Goal: Transaction & Acquisition: Purchase product/service

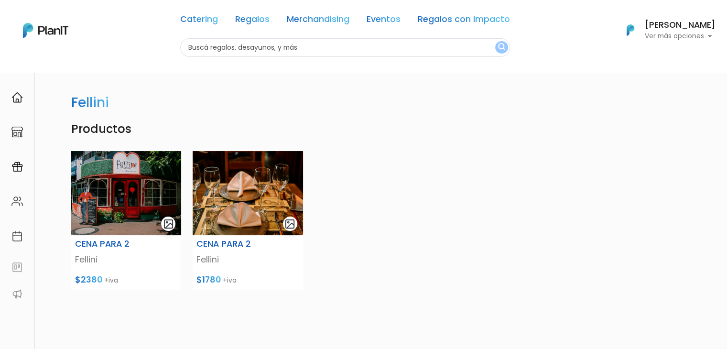
click at [224, 46] on input "text" at bounding box center [345, 47] width 330 height 19
type input "deco"
click at [495, 41] on button "submit" at bounding box center [501, 47] width 13 height 12
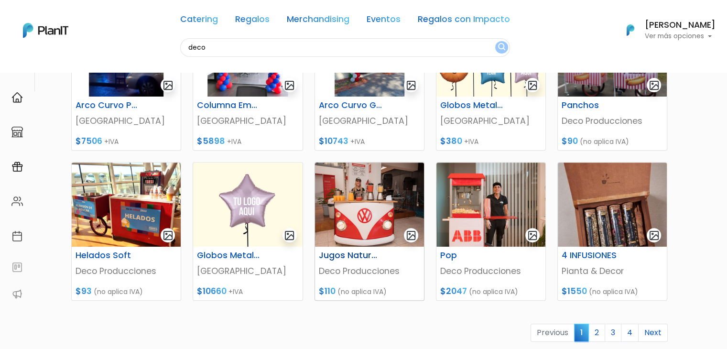
click at [367, 217] on img at bounding box center [369, 205] width 109 height 84
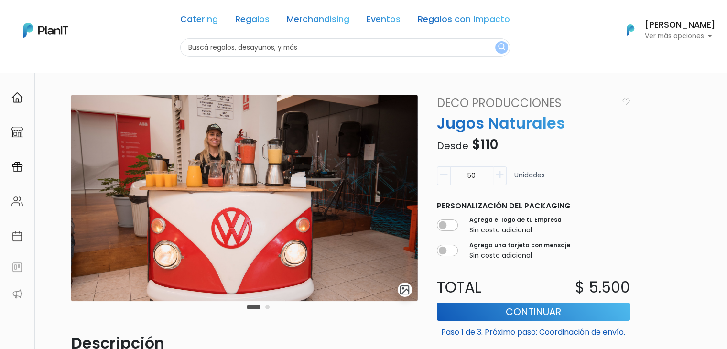
drag, startPoint x: 734, startPoint y: 112, endPoint x: 733, endPoint y: 104, distance: 8.2
click at [727, 104] on html "Catering Regalos Merchandising Eventos Regalos con Impacto Catering Regalos Mer…" at bounding box center [363, 174] width 727 height 349
